Goal: Obtain resource: Download file/media

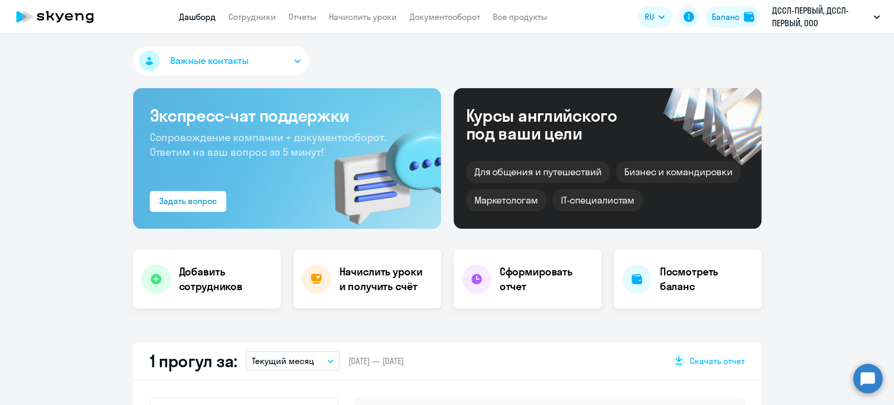
select select "30"
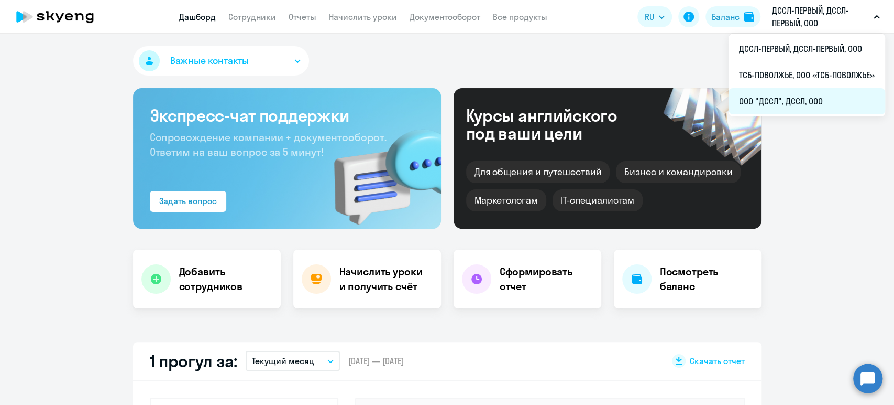
click at [766, 95] on li "ООО "ДССЛ", ДССЛ, ООО" at bounding box center [807, 101] width 157 height 26
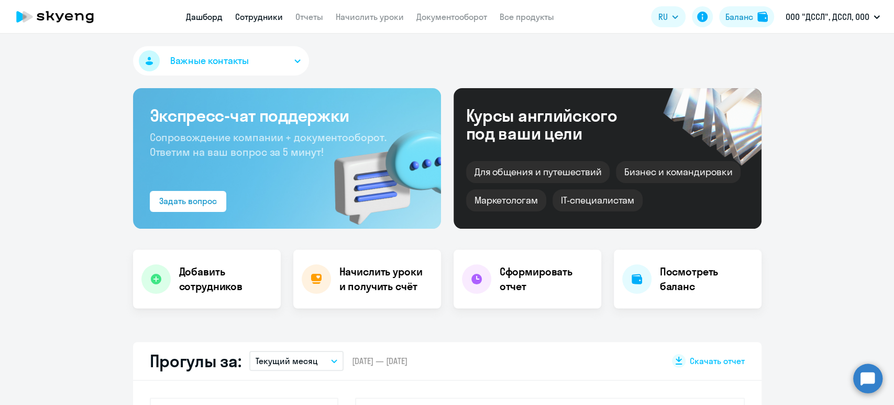
click at [260, 20] on link "Сотрудники" at bounding box center [259, 17] width 48 height 10
select select "30"
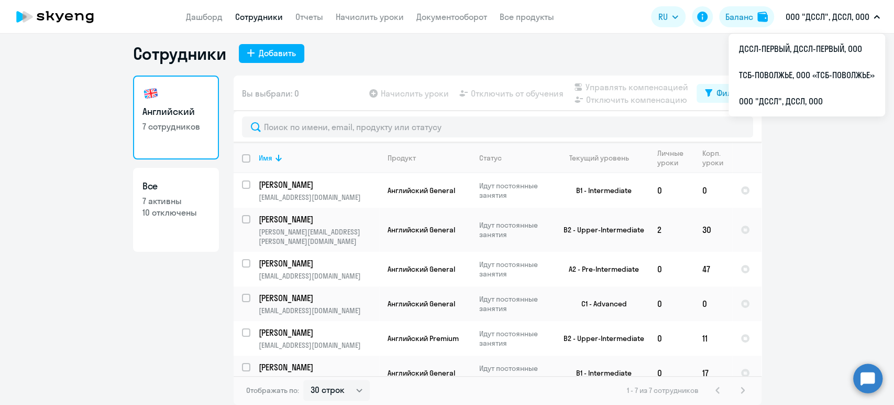
click at [803, 20] on p "ООО "ДССЛ", ДССЛ, ООО" at bounding box center [828, 16] width 84 height 13
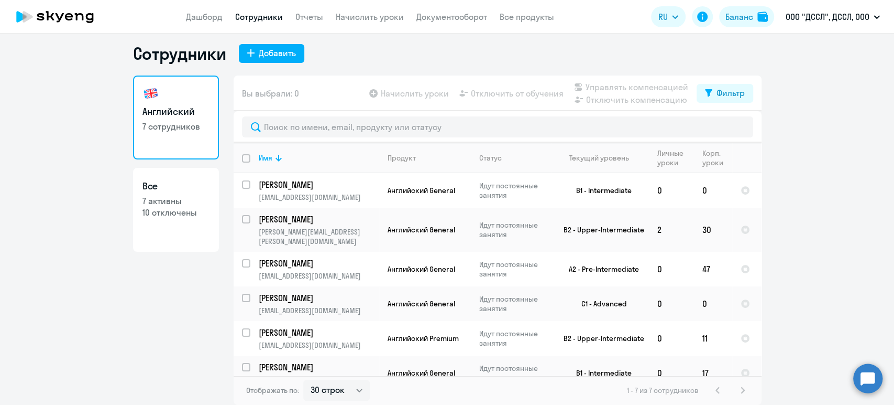
click at [803, 17] on p "ООО "ДССЛ", ДССЛ, ООО" at bounding box center [828, 16] width 84 height 13
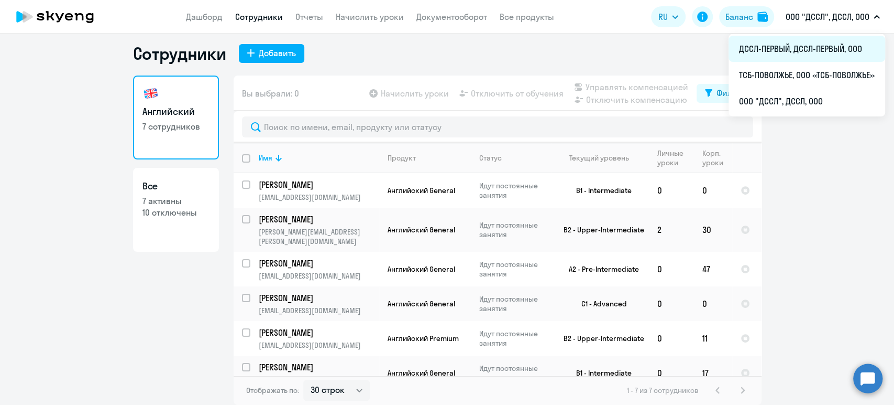
click at [786, 45] on li "ДССЛ-ПЕРВЫЙ, ДССЛ-ПЕРВЫЙ, ООО" at bounding box center [807, 49] width 157 height 26
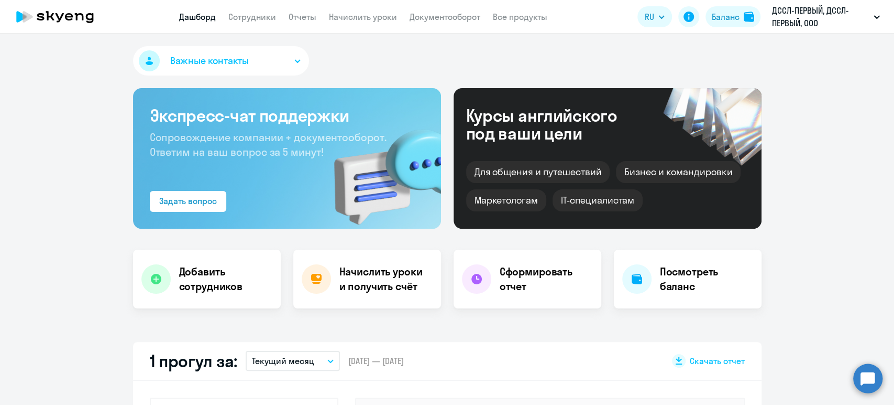
click at [254, 9] on app-header "Дашборд Сотрудники Отчеты Начислить уроки Документооборот Все продукты Дашборд …" at bounding box center [447, 17] width 894 height 34
click at [252, 15] on link "Сотрудники" at bounding box center [252, 17] width 48 height 10
select select "30"
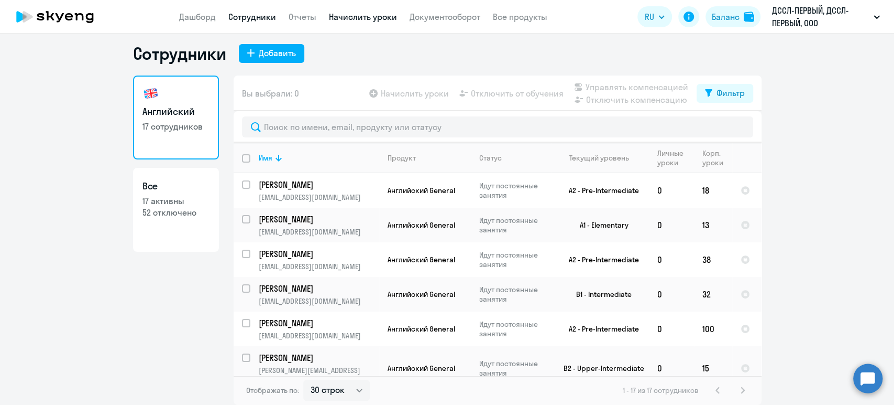
click at [378, 16] on link "Начислить уроки" at bounding box center [363, 17] width 68 height 10
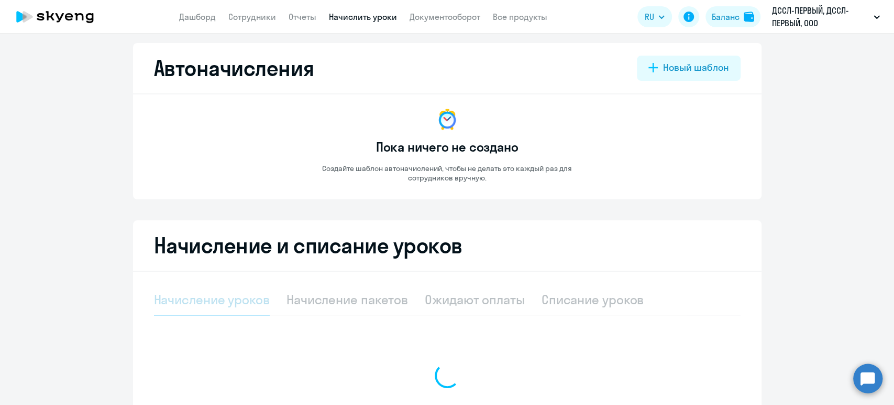
select select "10"
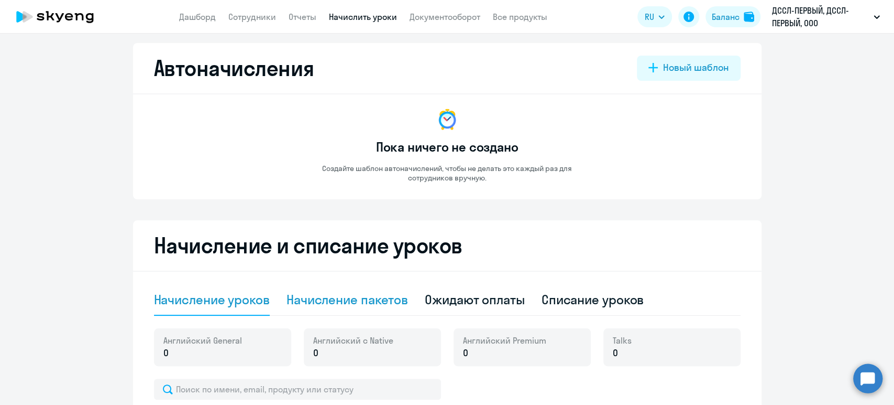
click at [377, 296] on div "Начисление пакетов" at bounding box center [348, 299] width 122 height 17
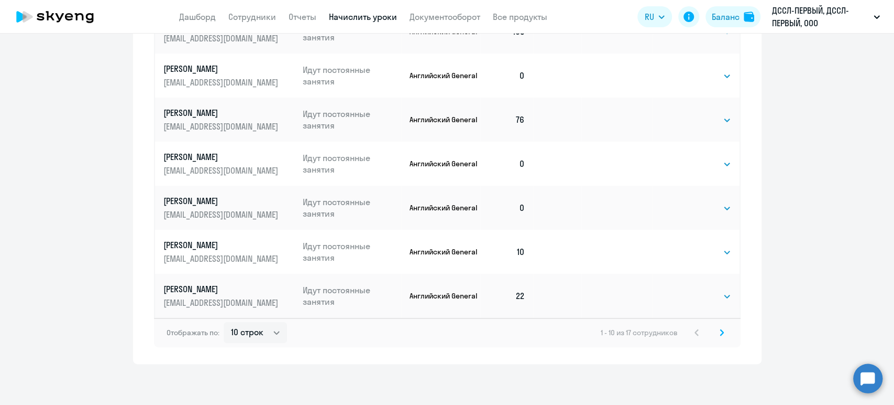
scroll to position [614, 0]
click at [271, 330] on select "10 строк 30 строк 50 строк" at bounding box center [255, 331] width 63 height 21
select select "30"
click at [224, 321] on select "10 строк 30 строк 50 строк" at bounding box center [255, 331] width 63 height 21
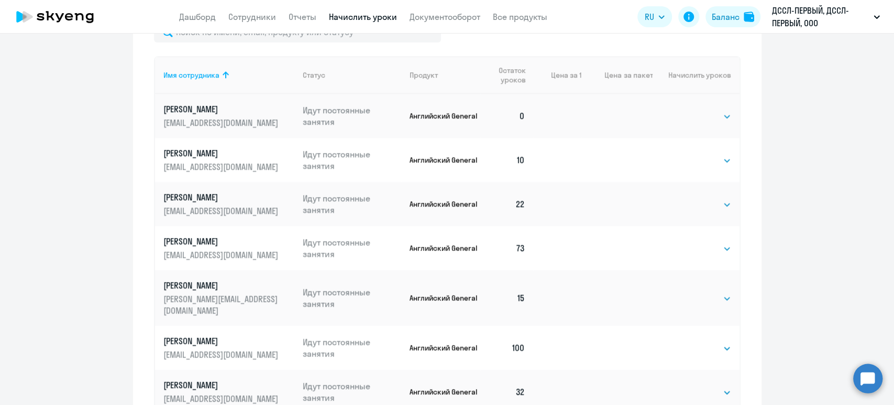
scroll to position [407, 0]
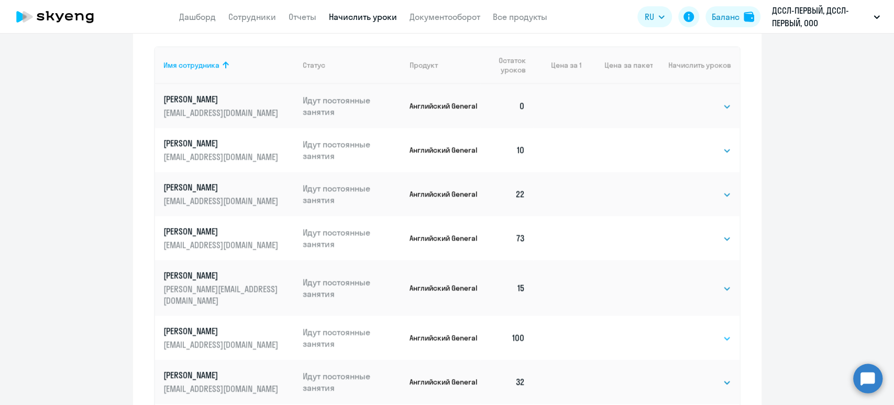
click at [689, 332] on select "Выбрать 4 8 16 32 64 128" at bounding box center [710, 338] width 43 height 13
select select "64"
click at [689, 332] on select "Выбрать 4 8 16 32 64 128" at bounding box center [710, 338] width 43 height 13
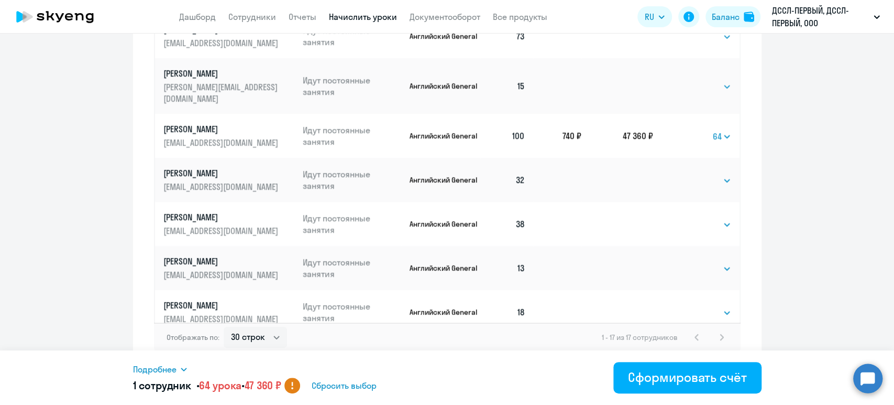
scroll to position [614, 0]
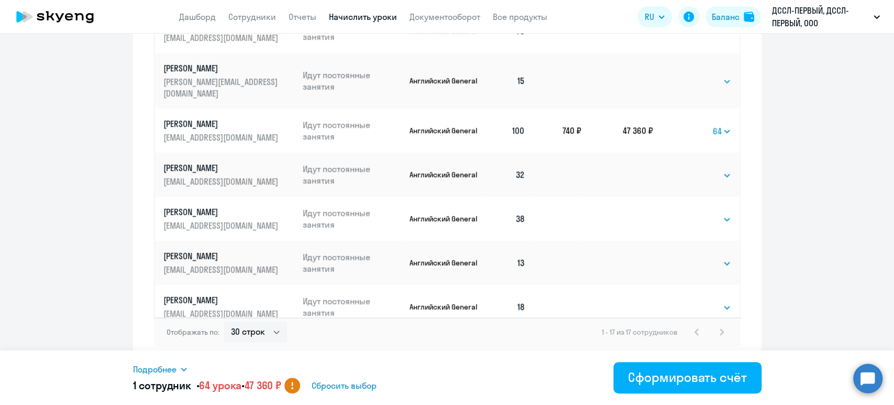
click at [150, 371] on span "Подробнее" at bounding box center [154, 369] width 43 height 13
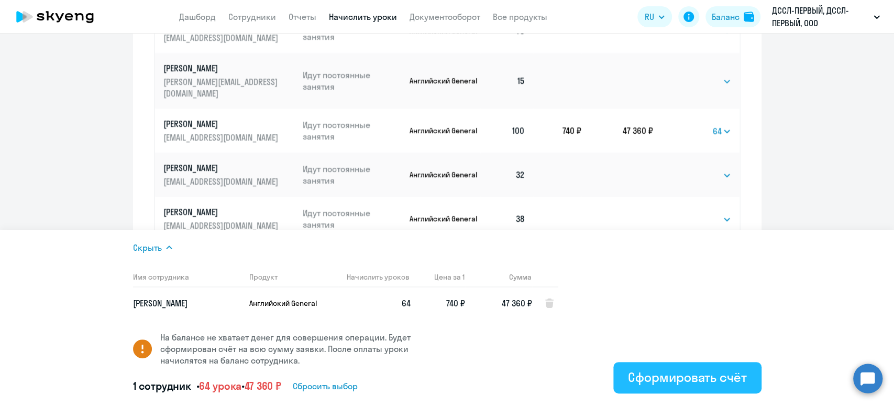
click at [659, 379] on div "Сформировать счёт" at bounding box center [687, 376] width 118 height 17
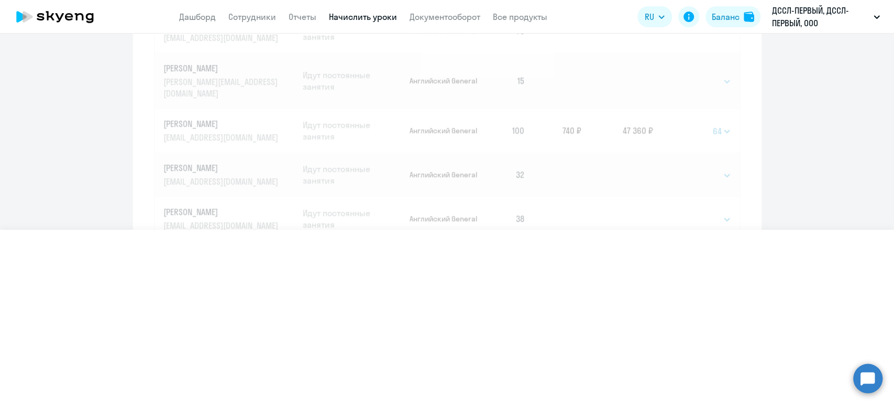
select select
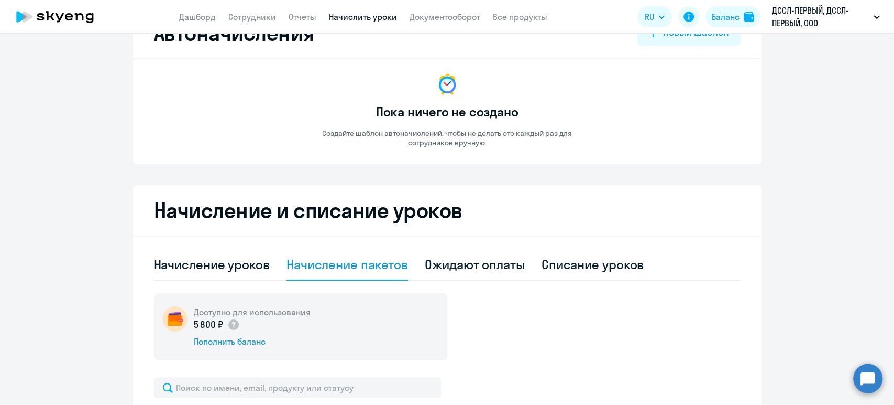
scroll to position [0, 0]
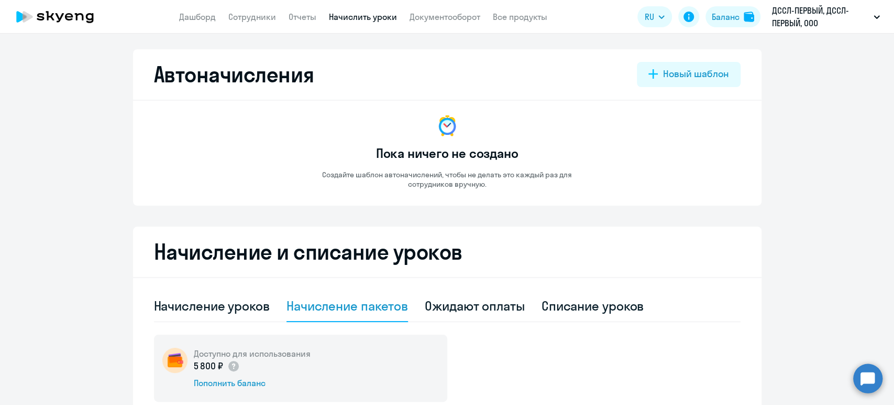
click at [388, 310] on div "Начисление пакетов" at bounding box center [348, 305] width 122 height 17
click at [484, 309] on div "Ожидают оплаты" at bounding box center [475, 305] width 100 height 17
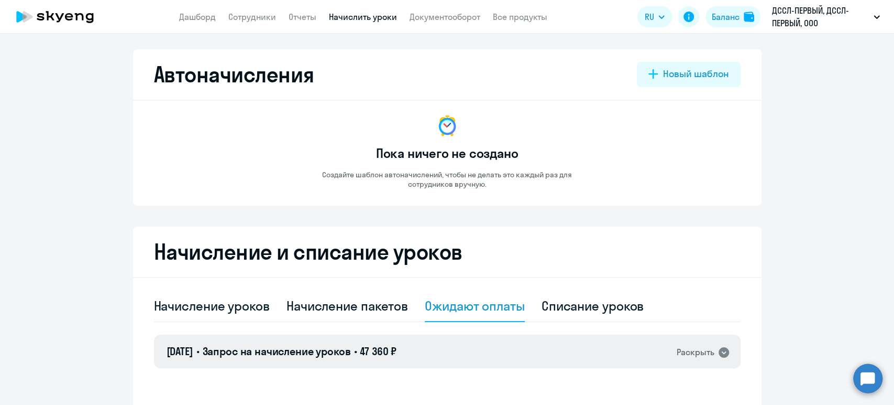
click at [693, 350] on div "Раскрыть" at bounding box center [696, 351] width 38 height 13
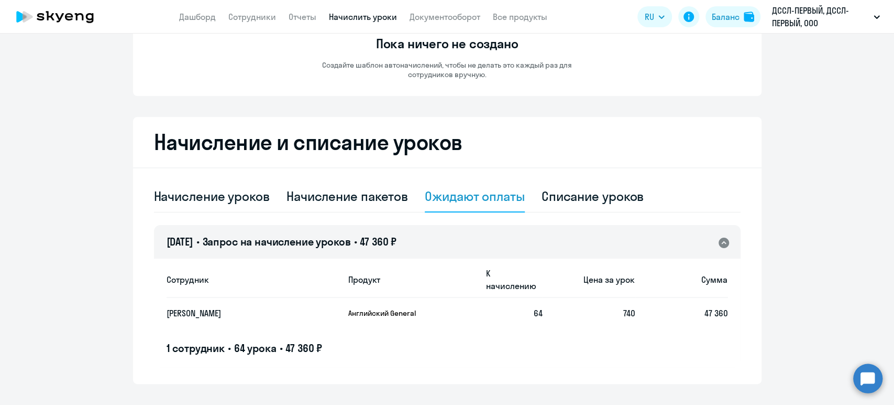
scroll to position [116, 0]
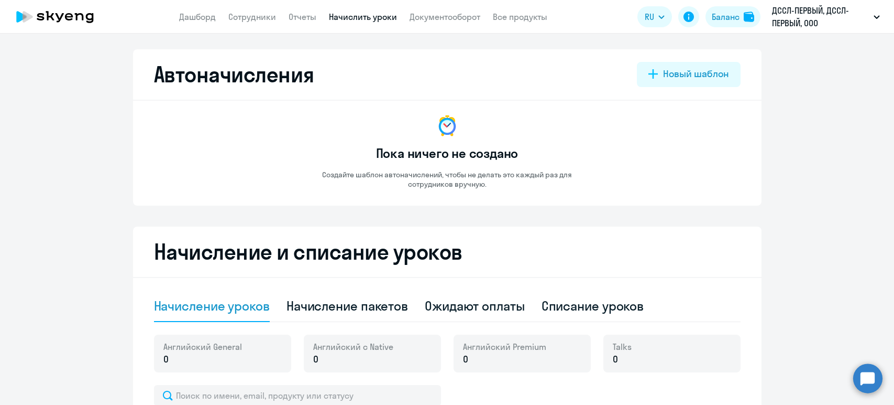
select select "10"
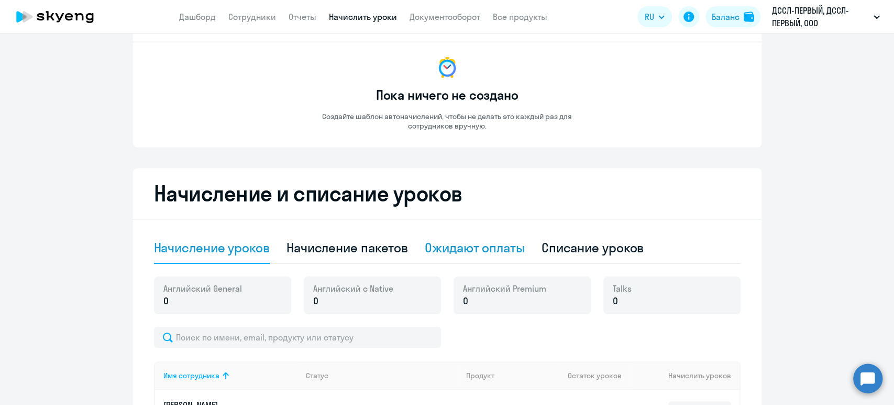
click at [469, 240] on div "Ожидают оплаты" at bounding box center [475, 247] width 100 height 17
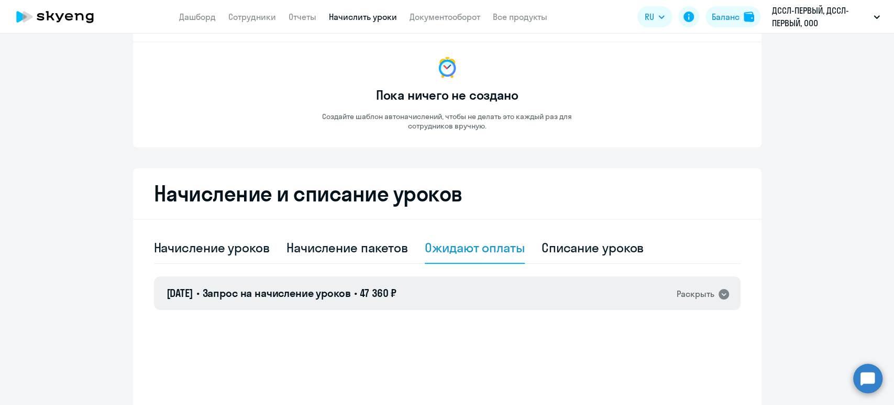
click at [351, 292] on span "Запрос на начисление уроков" at bounding box center [276, 292] width 148 height 13
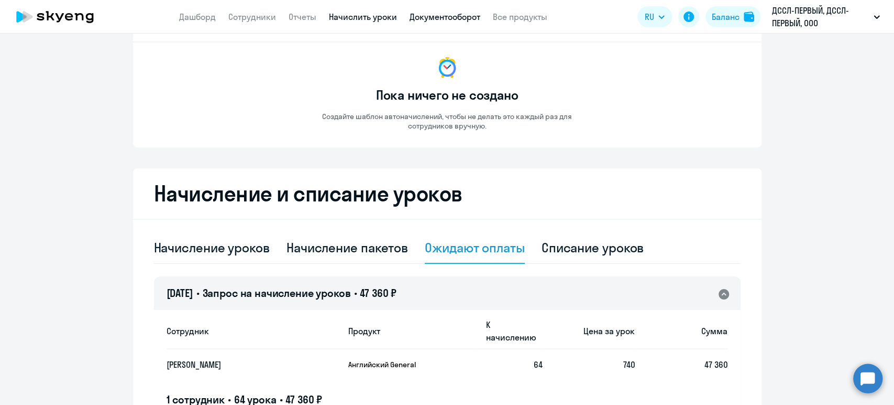
click at [444, 14] on link "Документооборот" at bounding box center [445, 17] width 71 height 10
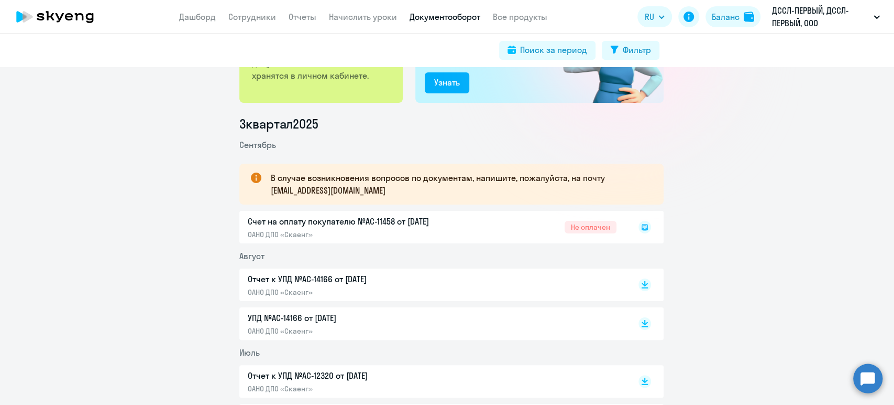
scroll to position [116, 0]
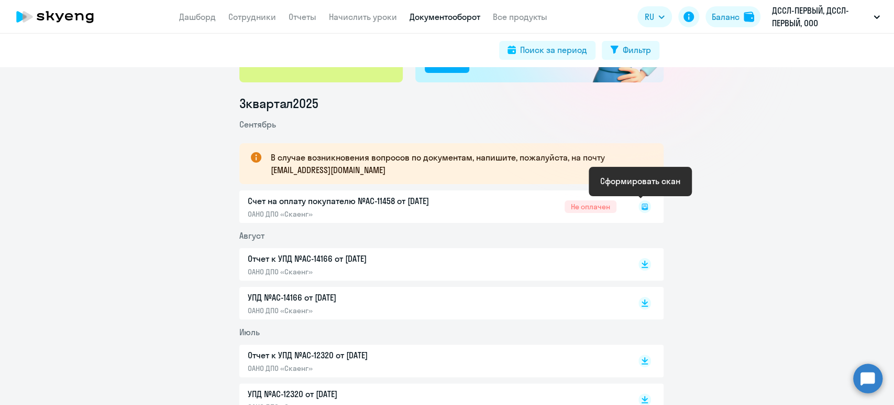
click at [643, 209] on rect at bounding box center [645, 206] width 13 height 13
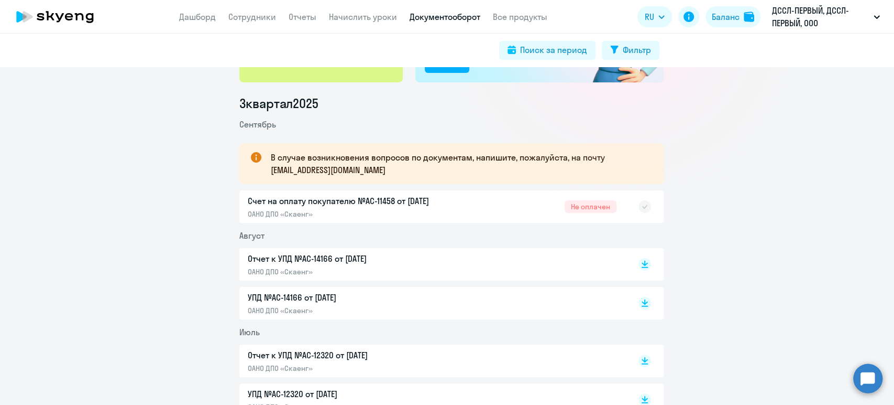
click at [444, 18] on link "Документооборот" at bounding box center [445, 17] width 71 height 10
click at [376, 12] on link "Начислить уроки" at bounding box center [363, 17] width 68 height 10
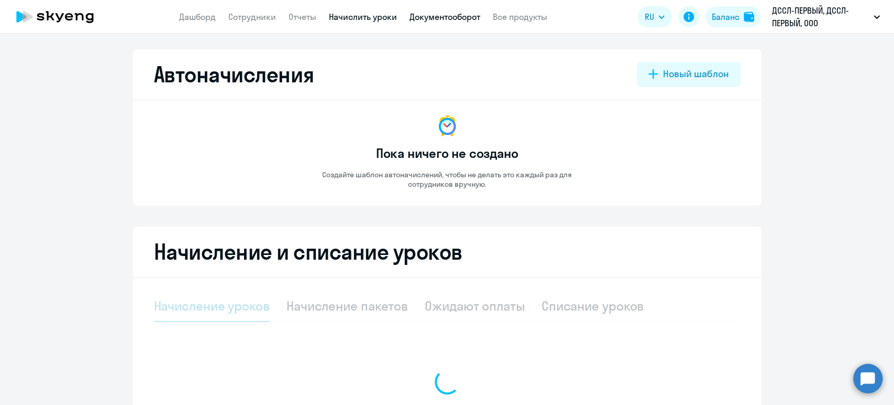
click at [441, 16] on link "Документооборот" at bounding box center [445, 17] width 71 height 10
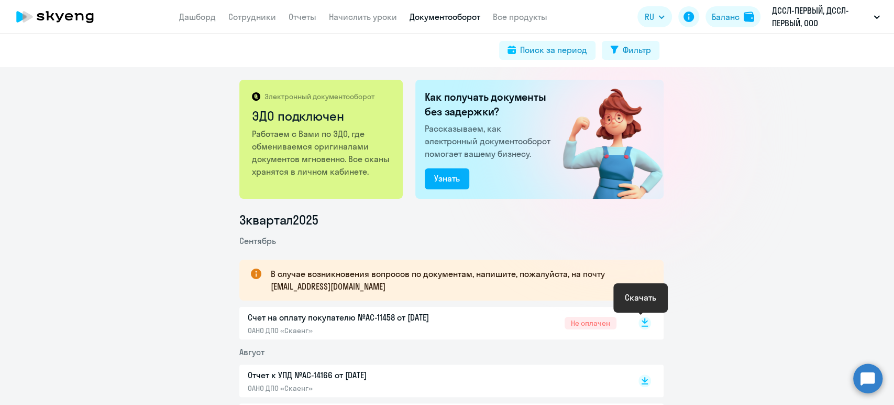
click at [642, 321] on icon at bounding box center [645, 320] width 6 height 5
